Goal: Obtain resource: Download file/media

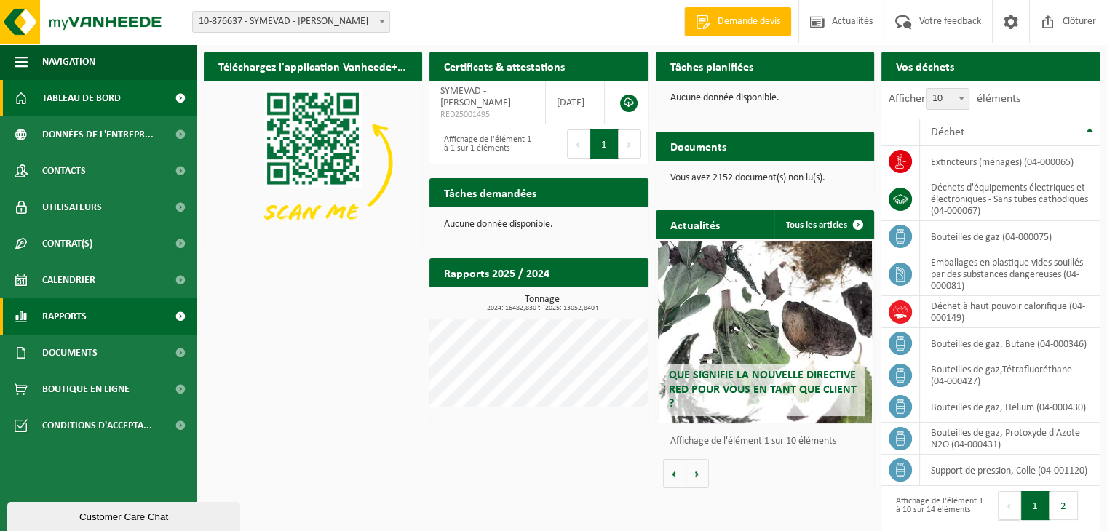
click at [96, 322] on link "Rapports" at bounding box center [98, 316] width 197 height 36
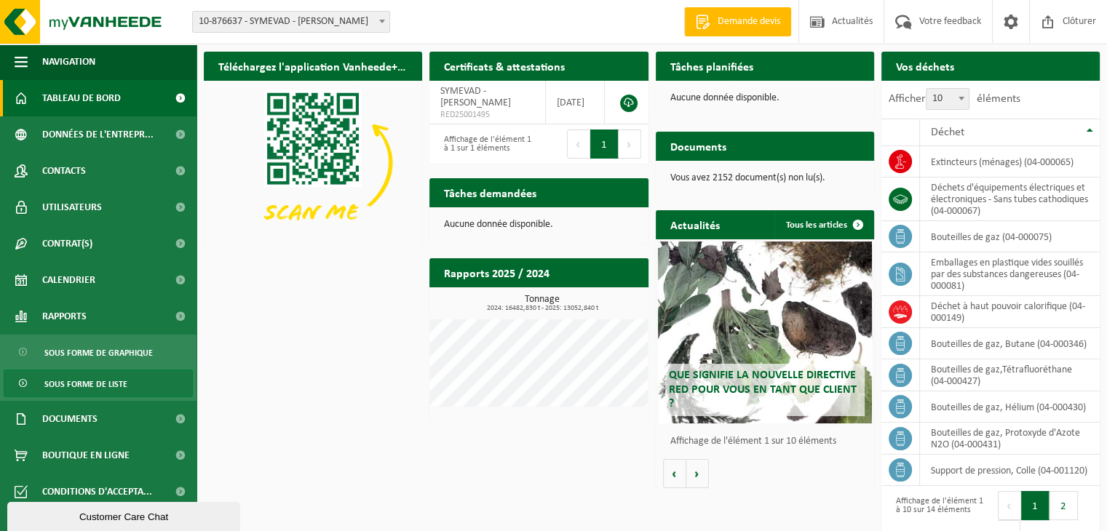
click at [95, 382] on span "Sous forme de liste" at bounding box center [85, 384] width 83 height 28
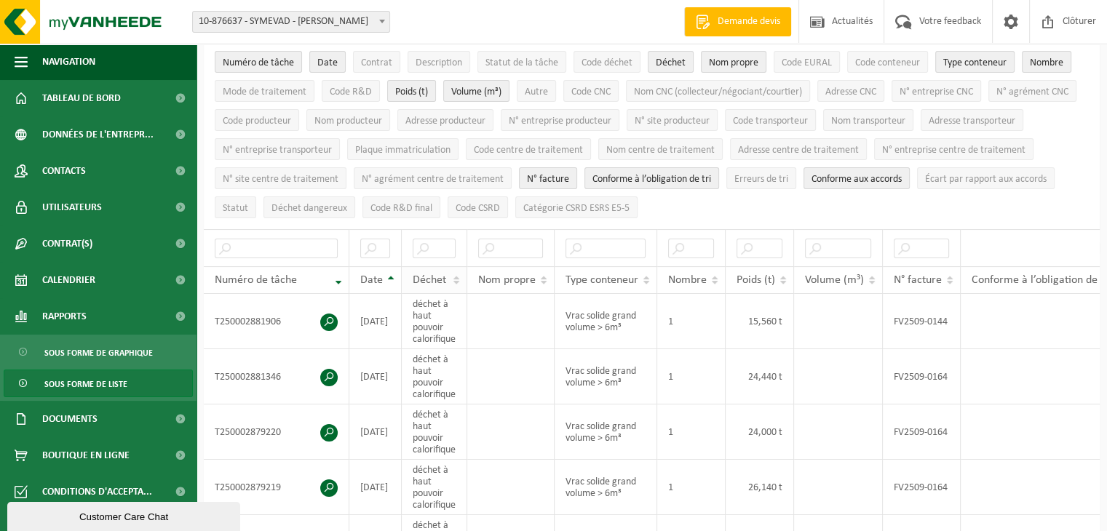
scroll to position [218, 0]
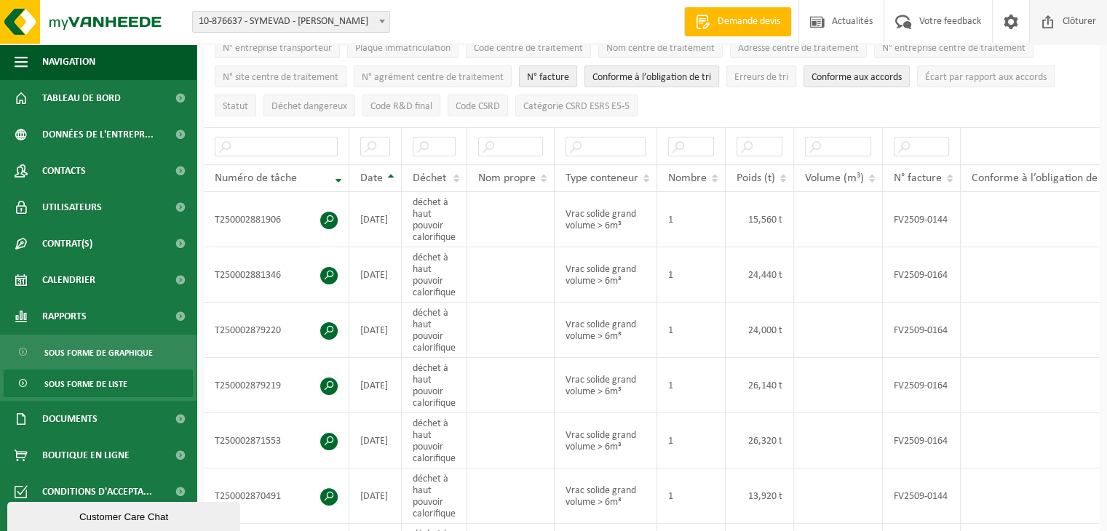
click at [1062, 22] on span "Clôturer" at bounding box center [1079, 21] width 41 height 43
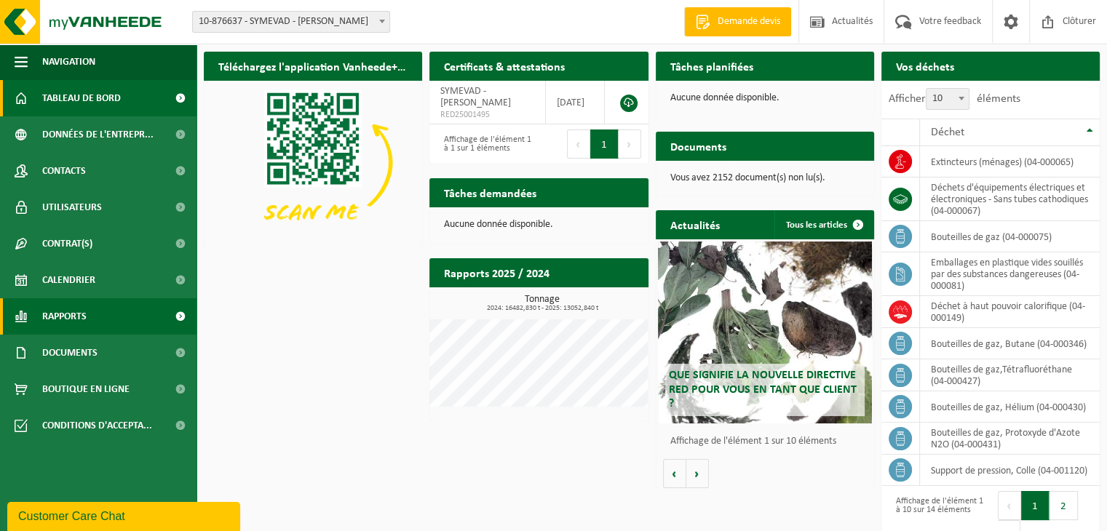
click at [98, 322] on link "Rapports" at bounding box center [98, 316] width 197 height 36
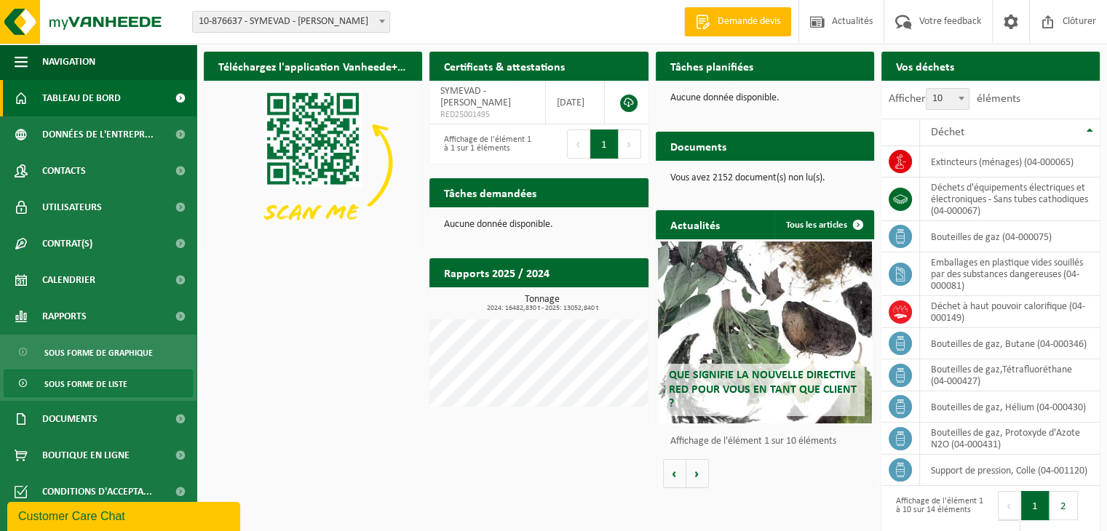
click at [102, 379] on span "Sous forme de liste" at bounding box center [85, 384] width 83 height 28
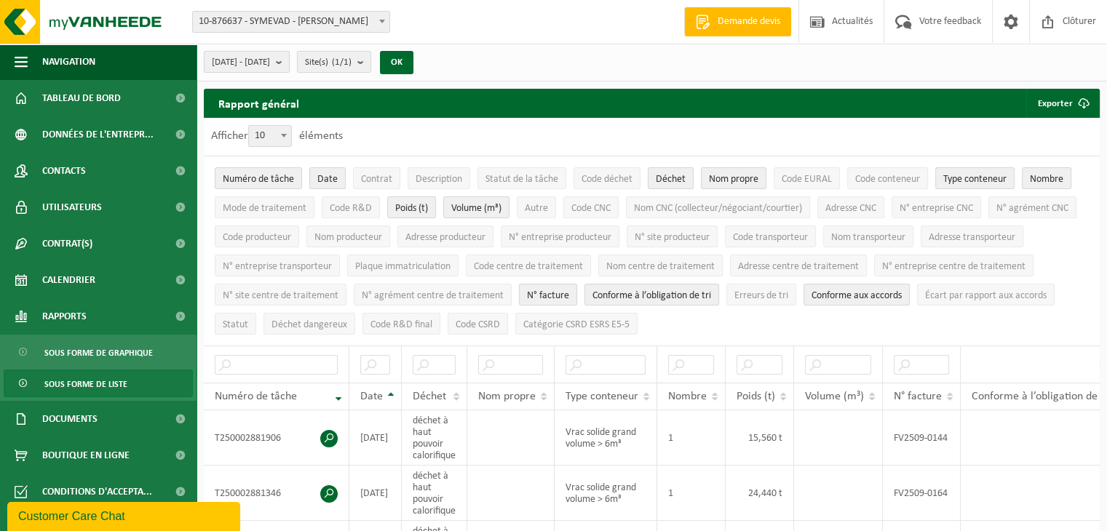
click at [289, 56] on b "submit" at bounding box center [282, 62] width 13 height 20
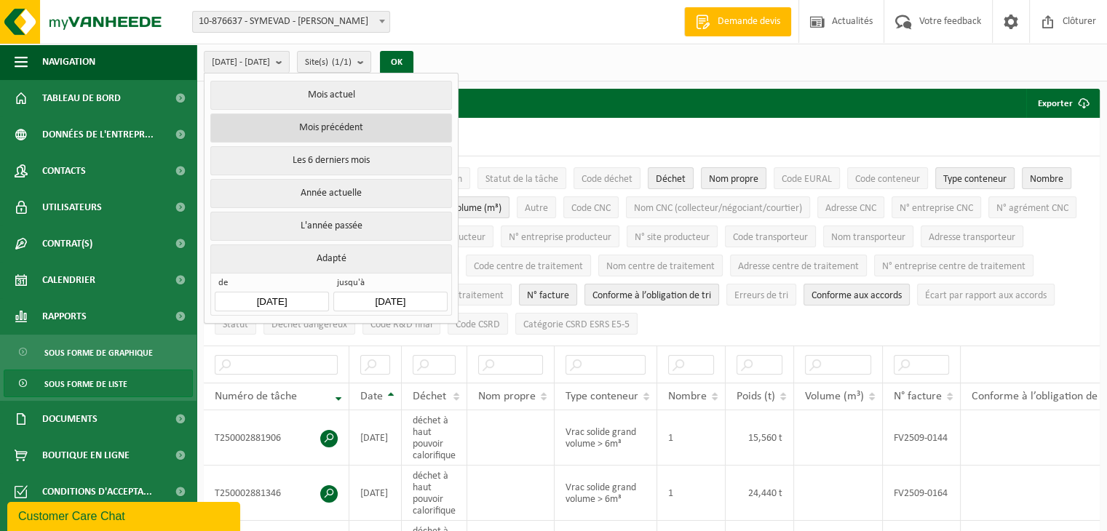
click at [344, 129] on button "Mois précédent" at bounding box center [330, 128] width 241 height 29
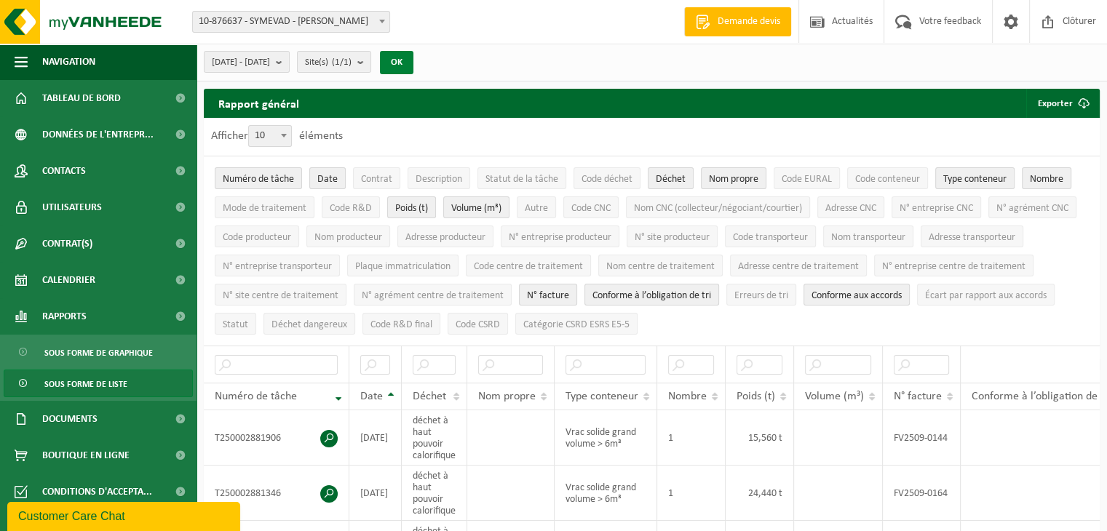
click at [413, 60] on button "OK" at bounding box center [396, 62] width 33 height 23
click at [1059, 102] on button "Exporter" at bounding box center [1062, 103] width 72 height 29
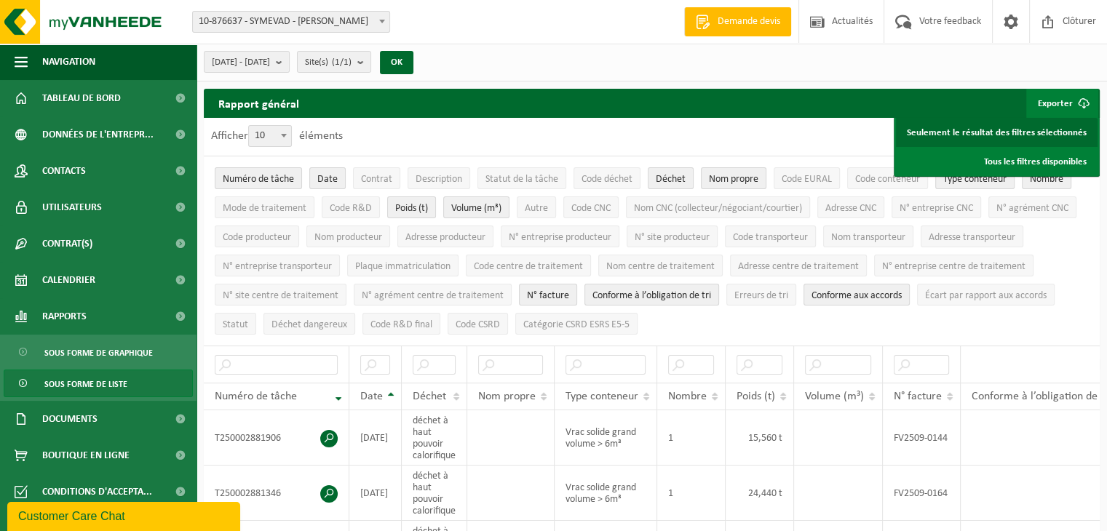
click at [1015, 140] on link "Seulement le résultat des filtres sélectionnés" at bounding box center [997, 132] width 202 height 29
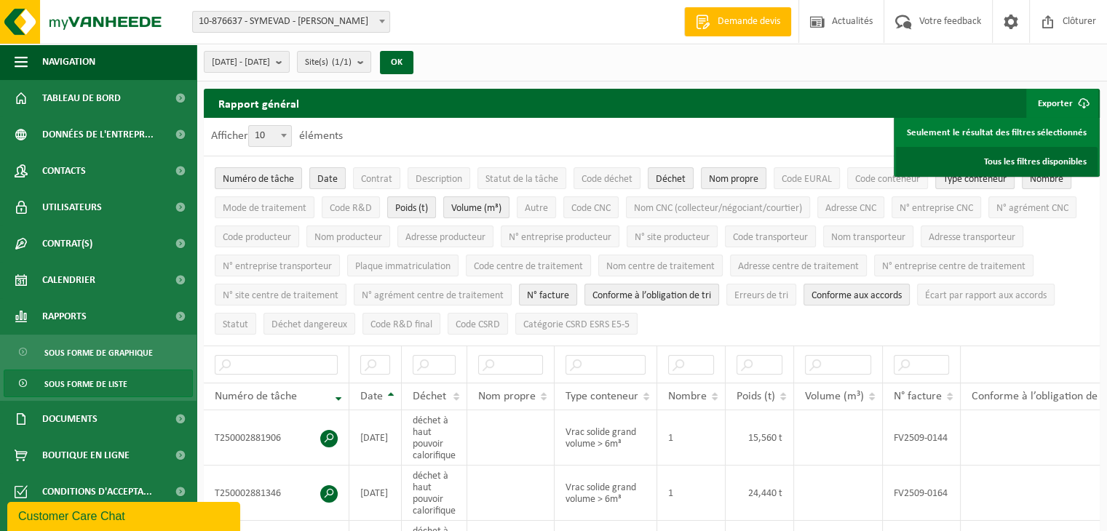
click at [999, 157] on link "Tous les filtres disponibles" at bounding box center [997, 161] width 202 height 29
